Goal: Task Accomplishment & Management: Use online tool/utility

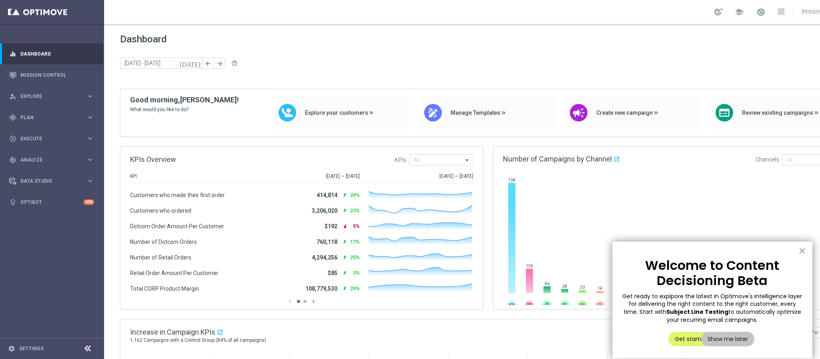
click at [805, 251] on button "×" at bounding box center [802, 251] width 8 height 13
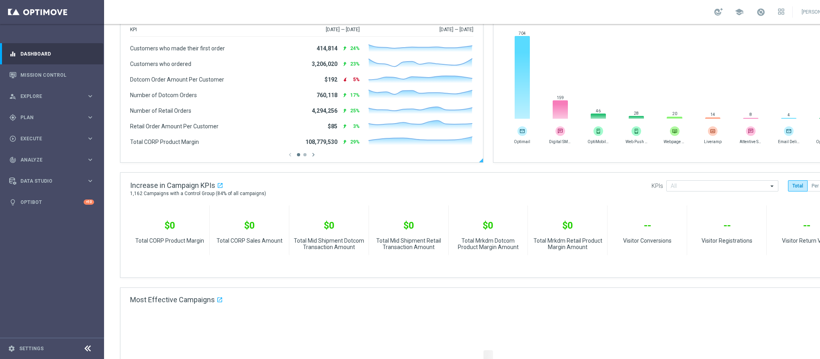
scroll to position [240, 0]
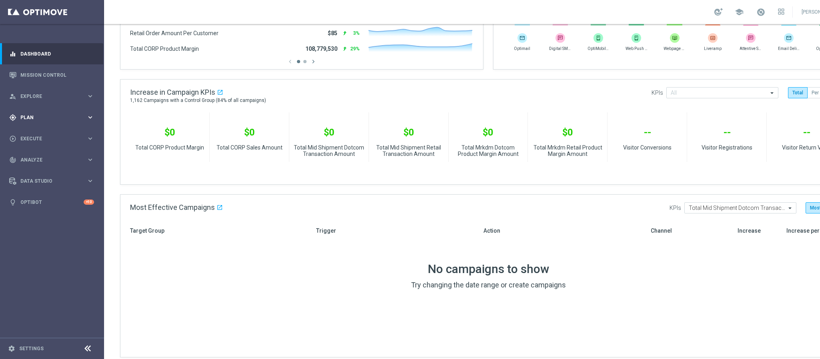
click at [40, 120] on div "gps_fixed Plan" at bounding box center [47, 117] width 77 height 7
click at [44, 156] on span "Templates" at bounding box center [49, 158] width 57 height 5
click at [56, 193] on link "OptiMobile Push" at bounding box center [54, 194] width 58 height 6
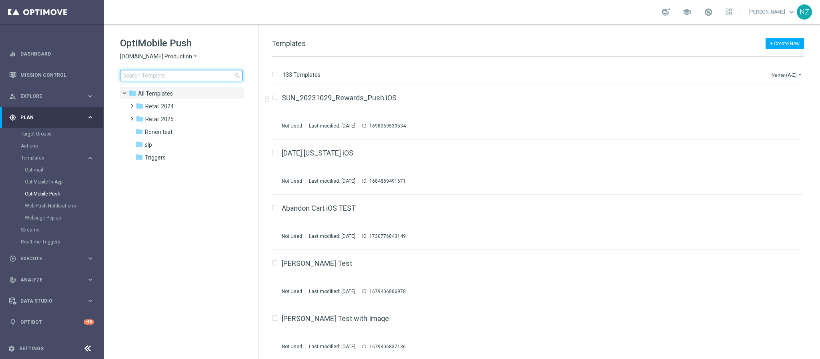
click at [169, 75] on input at bounding box center [181, 75] width 122 height 11
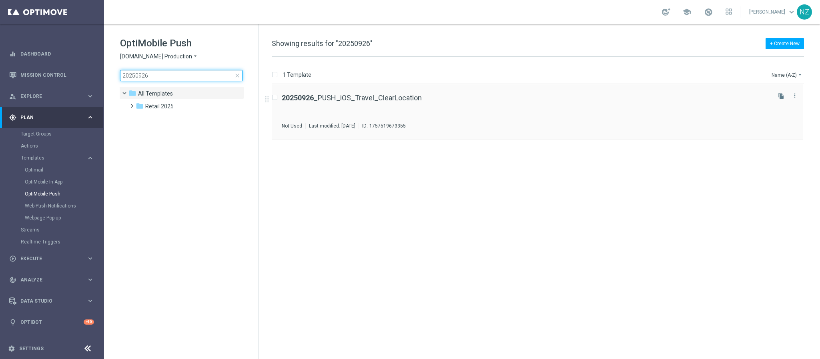
type input "20250926"
click at [485, 104] on div "20250926 _PUSH_iOS_Travel_ClearLocation Not Used Last modified: [DATE] ID: 1757…" at bounding box center [526, 111] width 488 height 35
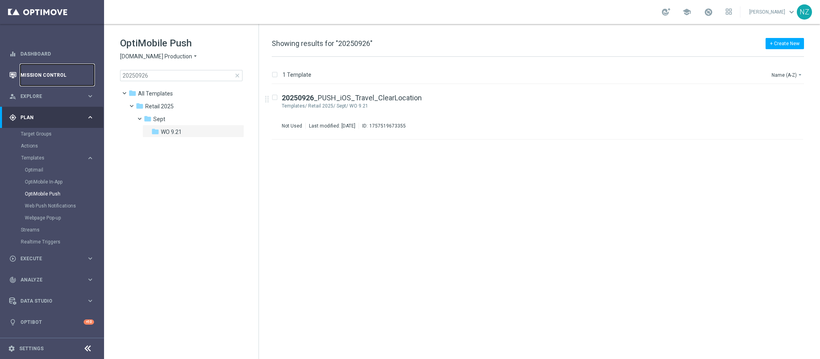
click at [42, 76] on link "Mission Control" at bounding box center [57, 74] width 74 height 21
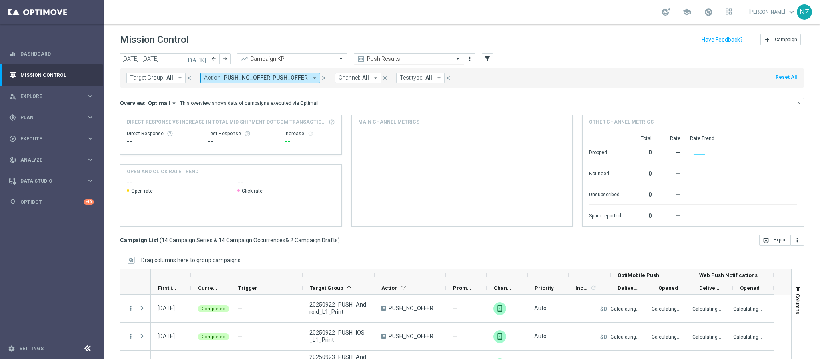
click at [405, 56] on input "text" at bounding box center [401, 59] width 86 height 7
click at [573, 74] on div "Target Group: All arrow_drop_down close Action: PUSH_NO_OFFER, PUSH_OFFER arrow…" at bounding box center [462, 77] width 684 height 19
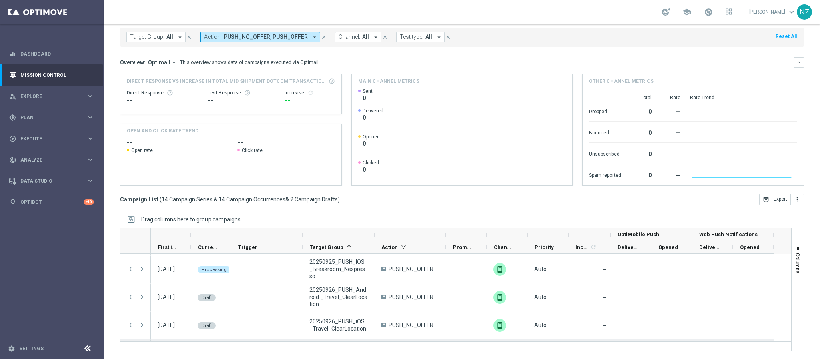
scroll to position [120, 0]
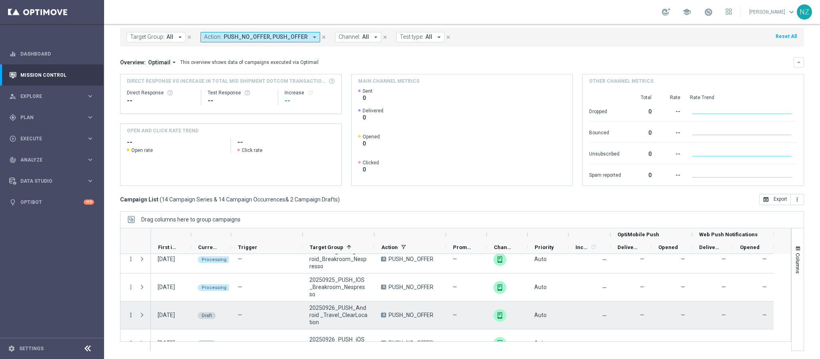
click at [130, 315] on icon "more_vert" at bounding box center [130, 315] width 7 height 7
click at [161, 267] on span "Campaign Details" at bounding box center [167, 266] width 40 height 6
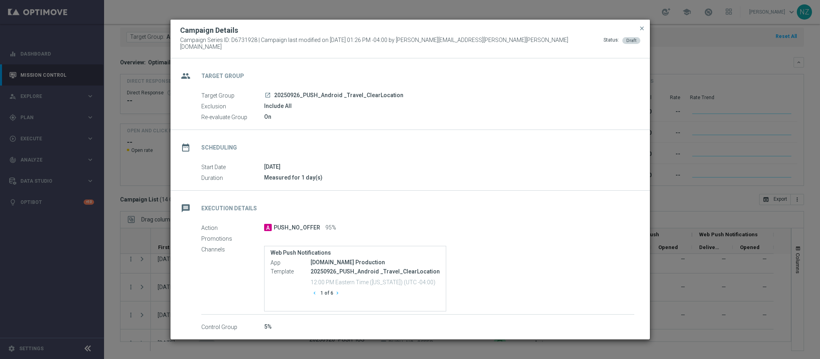
click at [339, 292] on icon "chevron_right" at bounding box center [338, 294] width 6 height 6
click at [641, 28] on span "close" at bounding box center [642, 28] width 6 height 6
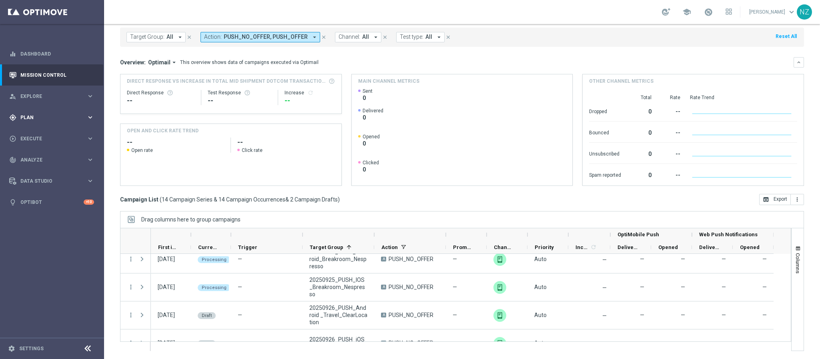
click at [62, 116] on span "Plan" at bounding box center [53, 117] width 66 height 5
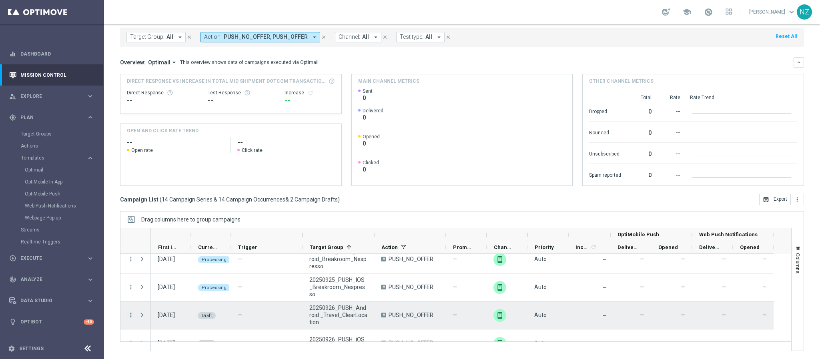
click at [130, 313] on icon "more_vert" at bounding box center [130, 315] width 7 height 7
click at [154, 292] on span "Edit" at bounding box center [151, 292] width 9 height 6
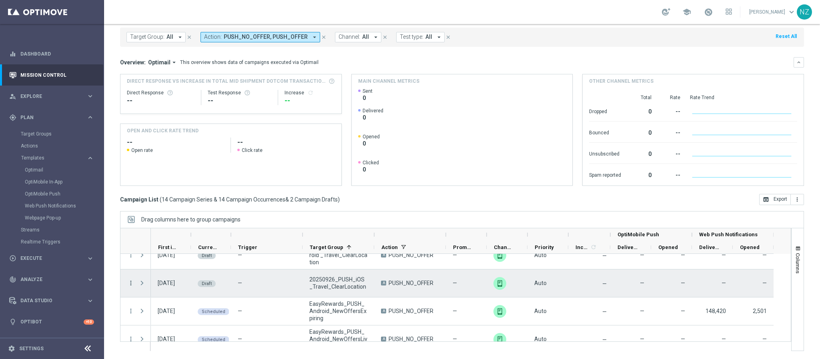
click at [131, 286] on icon "more_vert" at bounding box center [130, 283] width 7 height 7
click at [157, 316] on div "Edit" at bounding box center [184, 314] width 74 height 6
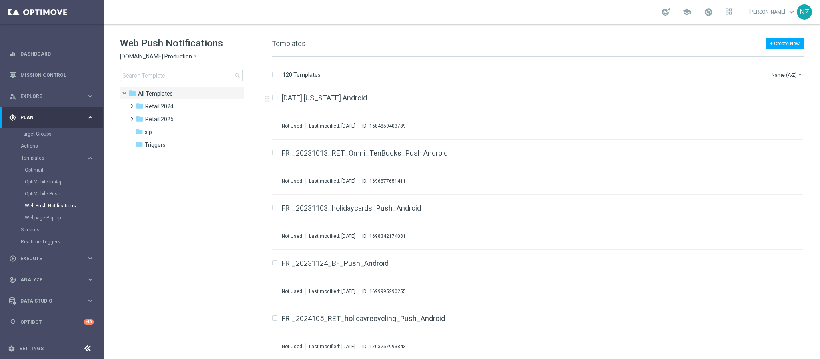
click at [161, 68] on div "Web Push Notifications staples.com Production arrow_drop_down × staples.com Pro…" at bounding box center [189, 59] width 138 height 44
click at [173, 77] on input at bounding box center [181, 75] width 122 height 11
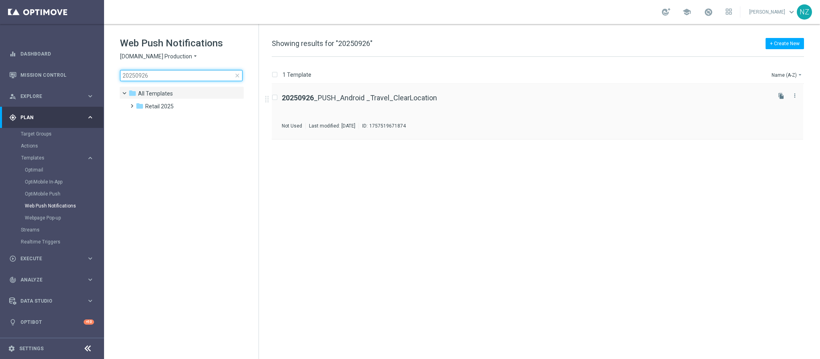
type input "20250926"
click at [487, 106] on div "20250926 _PUSH_Android _Travel_ClearLocation Not Used Last modified: Tuesday, S…" at bounding box center [526, 111] width 488 height 35
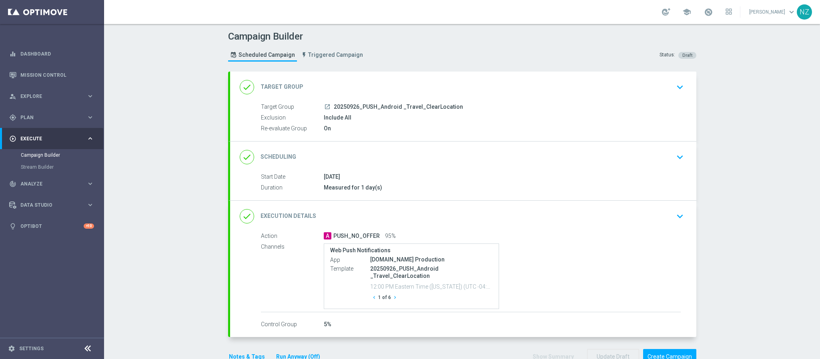
scroll to position [32, 0]
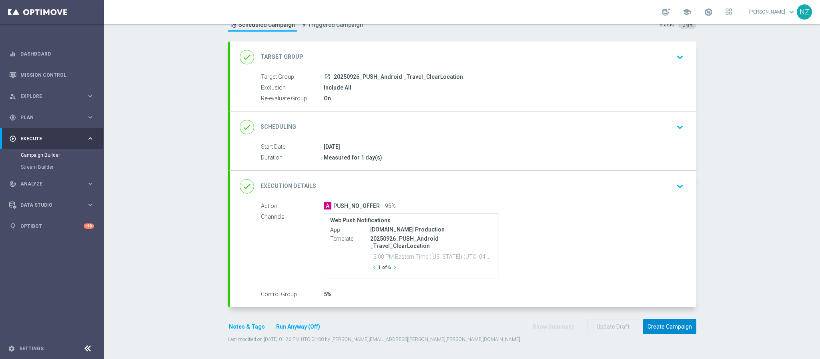
click at [671, 326] on button "Create Campaign" at bounding box center [669, 327] width 53 height 16
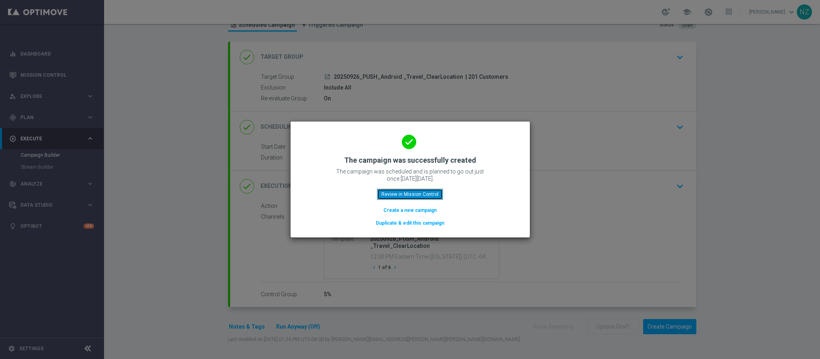
click at [418, 192] on button "Review in Mission Control" at bounding box center [410, 194] width 66 height 11
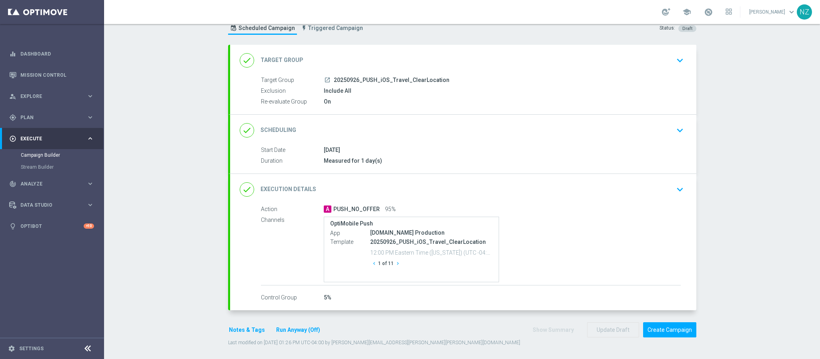
scroll to position [32, 0]
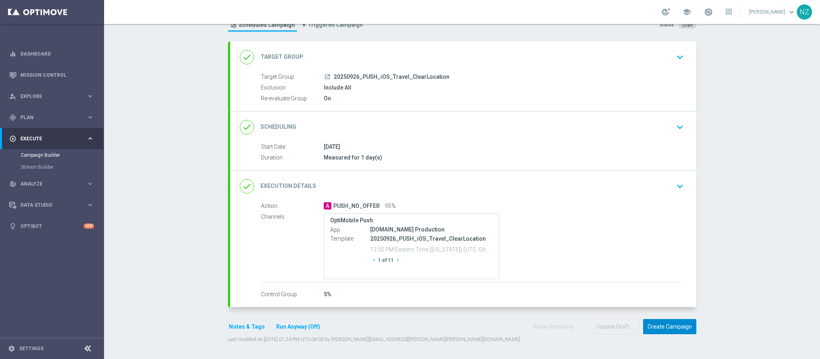
click at [674, 329] on button "Create Campaign" at bounding box center [669, 327] width 53 height 16
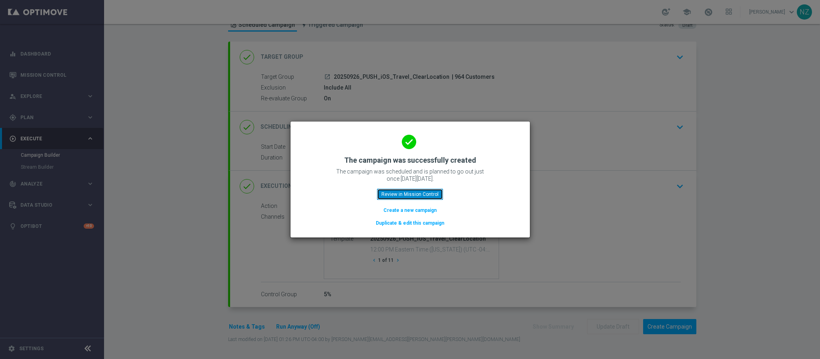
click at [409, 196] on button "Review in Mission Control" at bounding box center [410, 194] width 66 height 11
